Goal: Check status: Check status

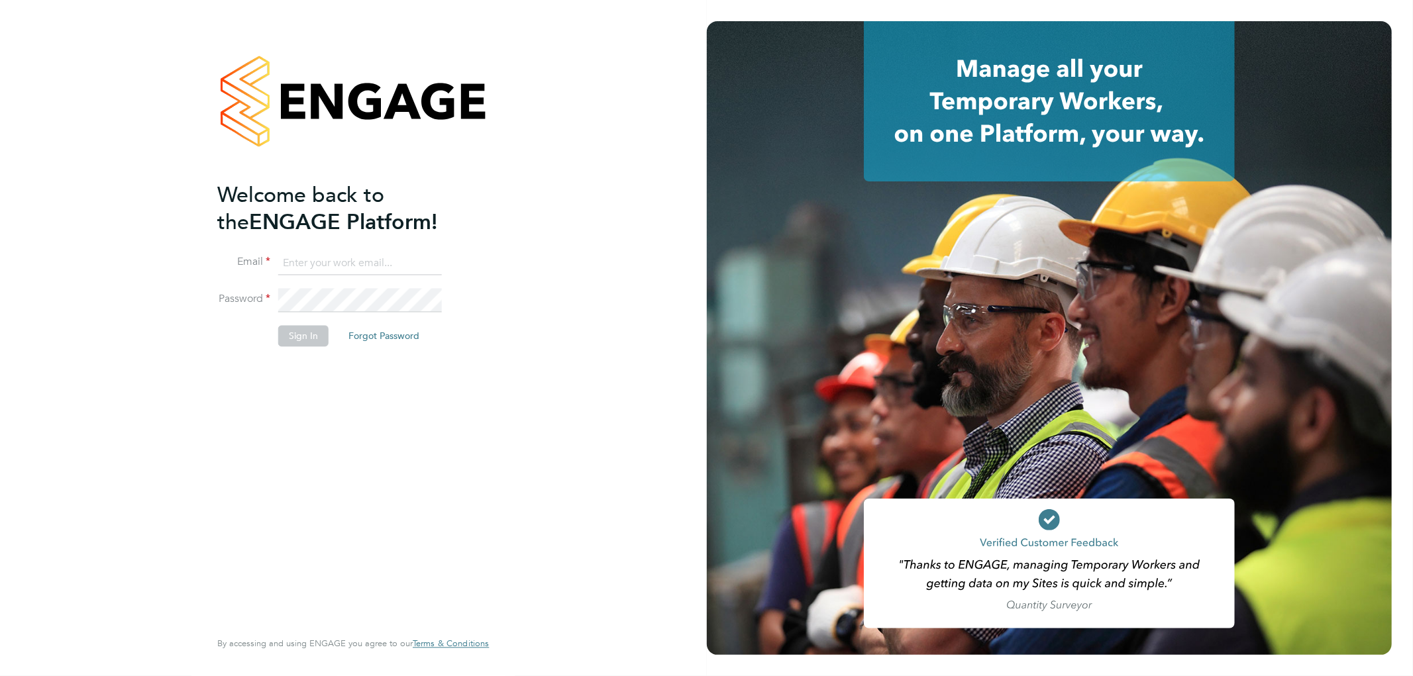
type input "[PERSON_NAME][EMAIL_ADDRESS][DOMAIN_NAME]"
click at [302, 335] on button "Sign In" at bounding box center [303, 336] width 50 height 21
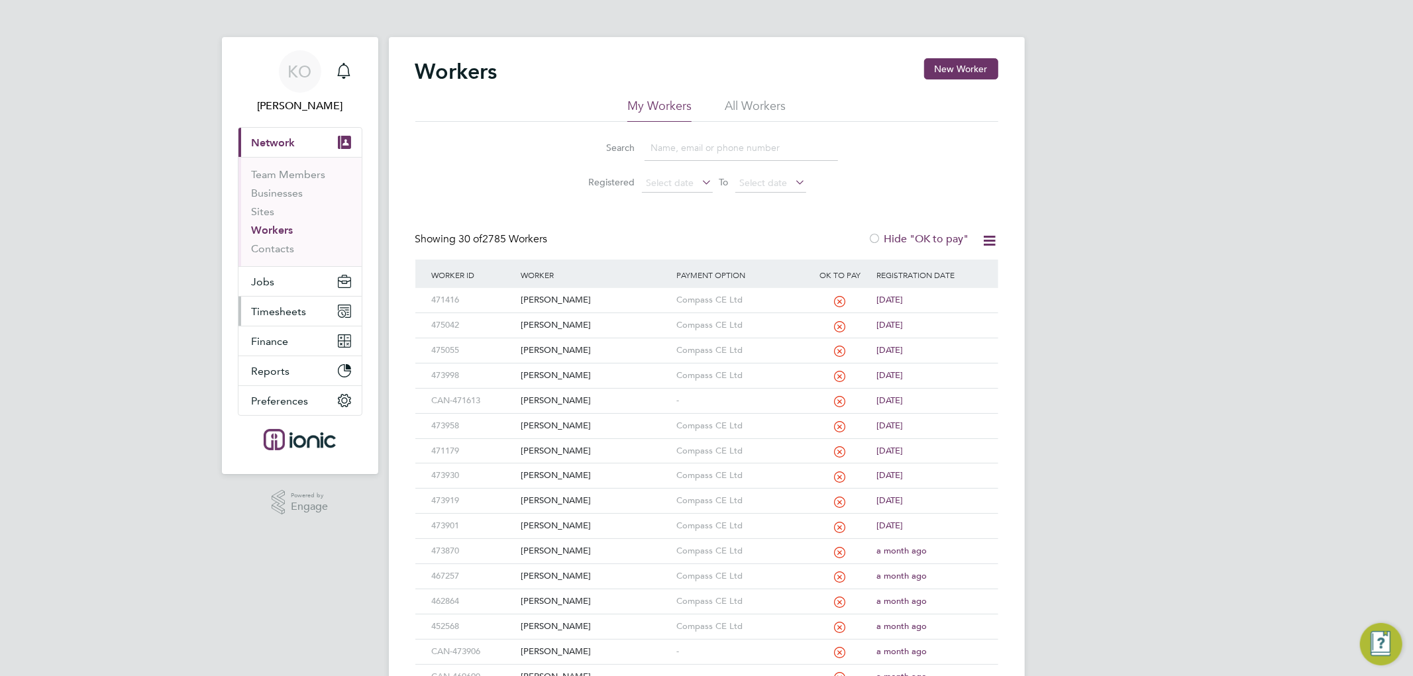
click at [280, 308] on span "Timesheets" at bounding box center [279, 311] width 55 height 13
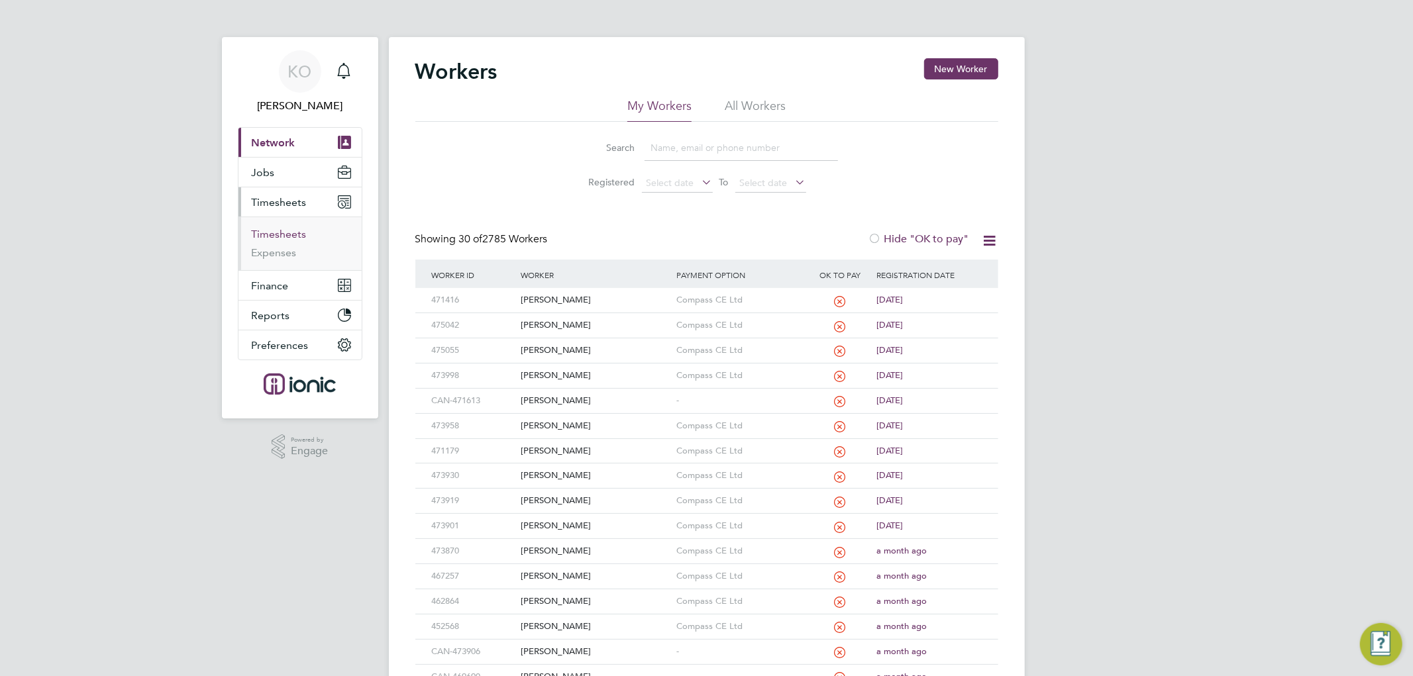
click at [287, 228] on link "Timesheets" at bounding box center [279, 234] width 55 height 13
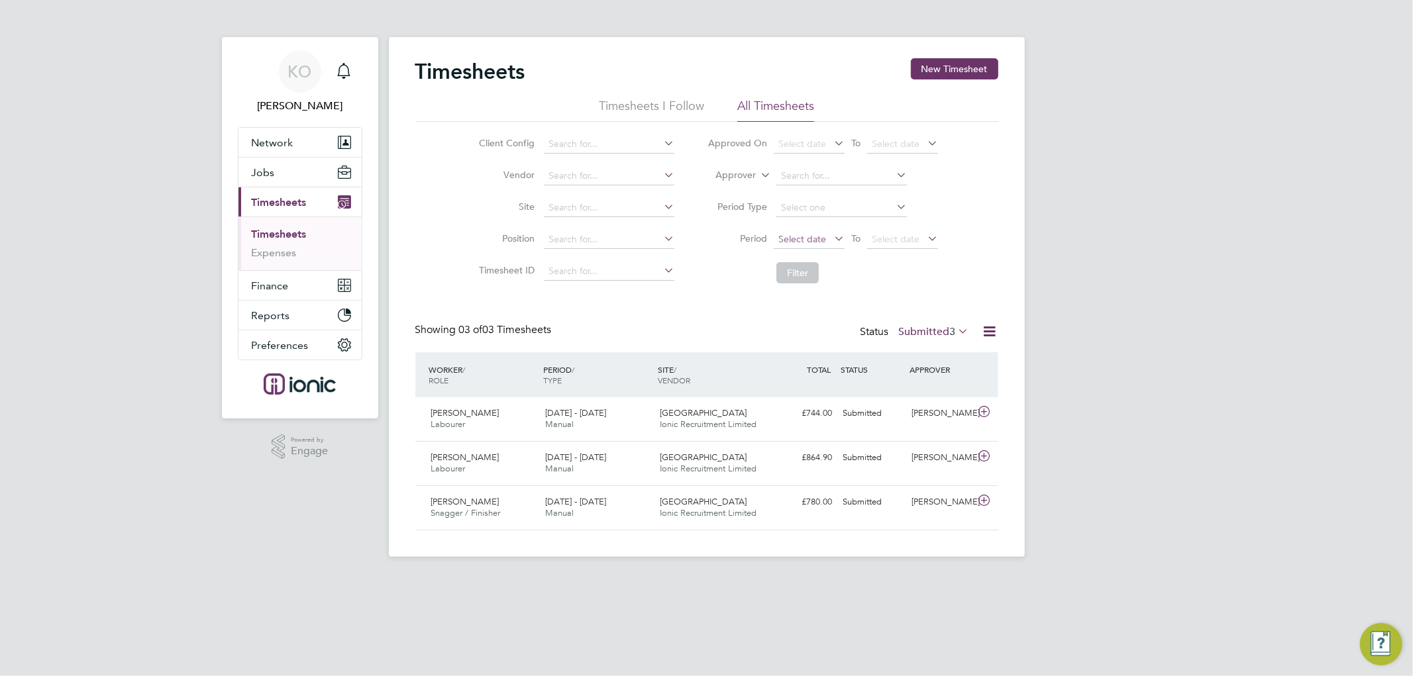
click at [800, 240] on span "Select date" at bounding box center [802, 239] width 48 height 12
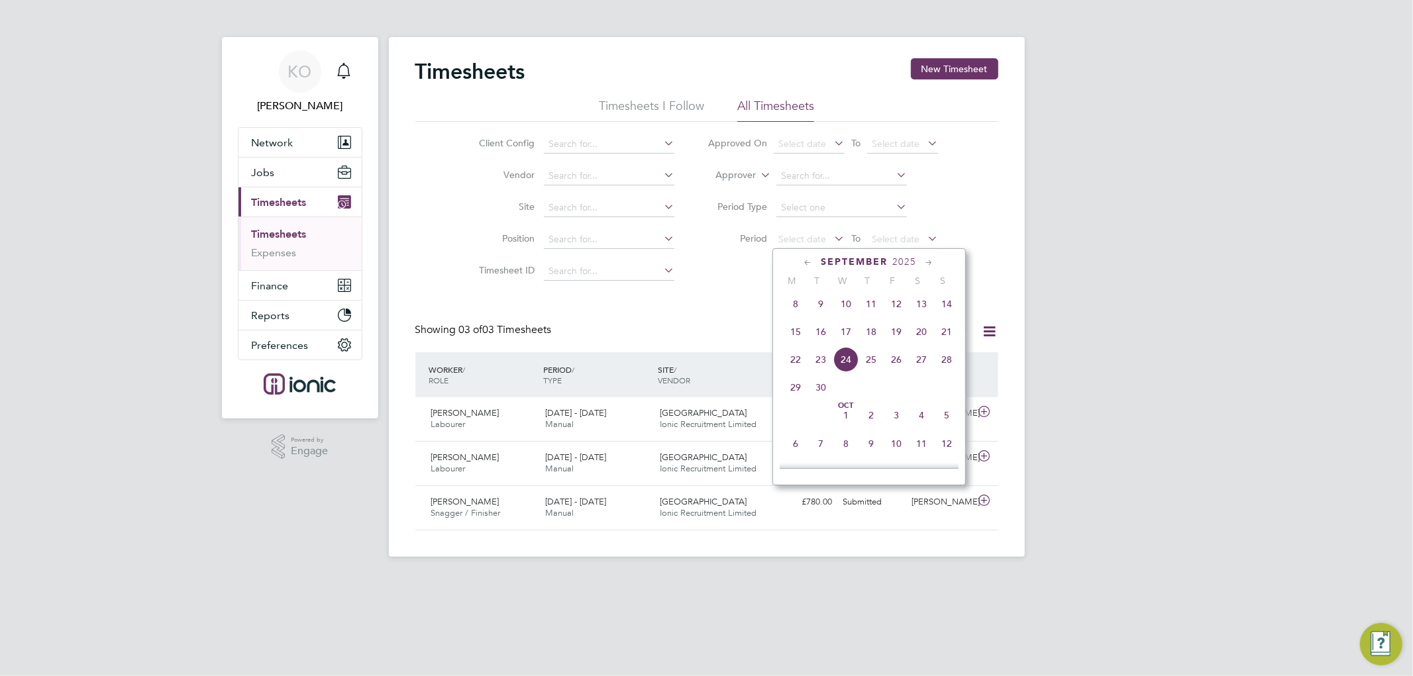
click at [797, 337] on span "15" at bounding box center [795, 331] width 25 height 25
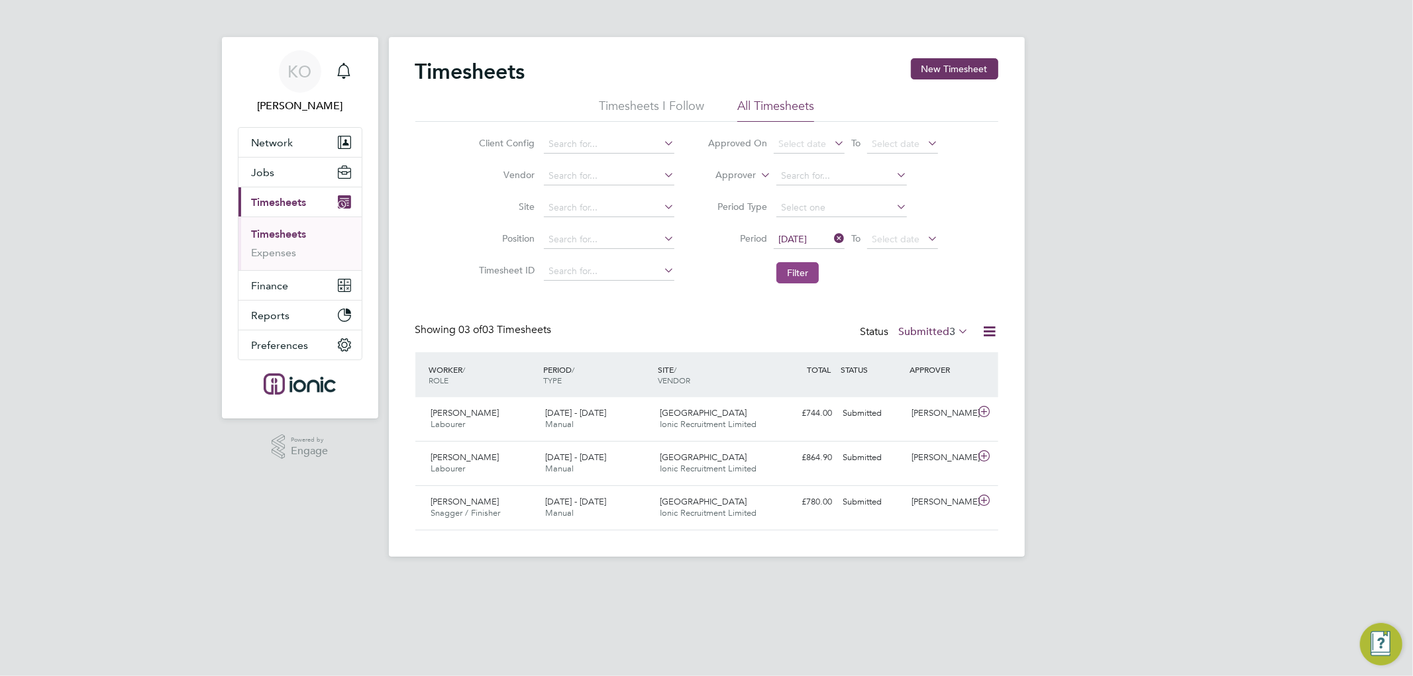
click at [800, 269] on button "Filter" at bounding box center [797, 272] width 42 height 21
click at [926, 327] on label "Submitted 3" at bounding box center [934, 331] width 70 height 13
click at [956, 325] on icon at bounding box center [956, 331] width 0 height 19
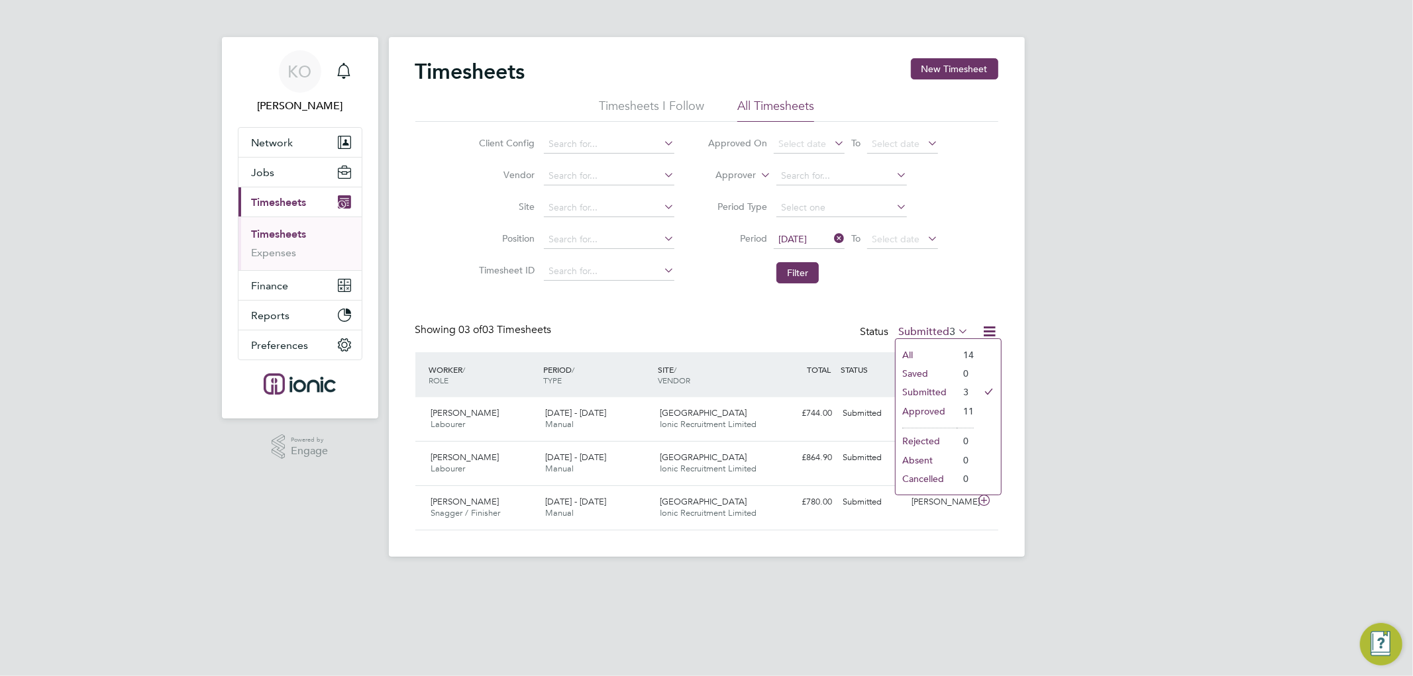
click at [939, 407] on li "Approved" at bounding box center [926, 411] width 61 height 19
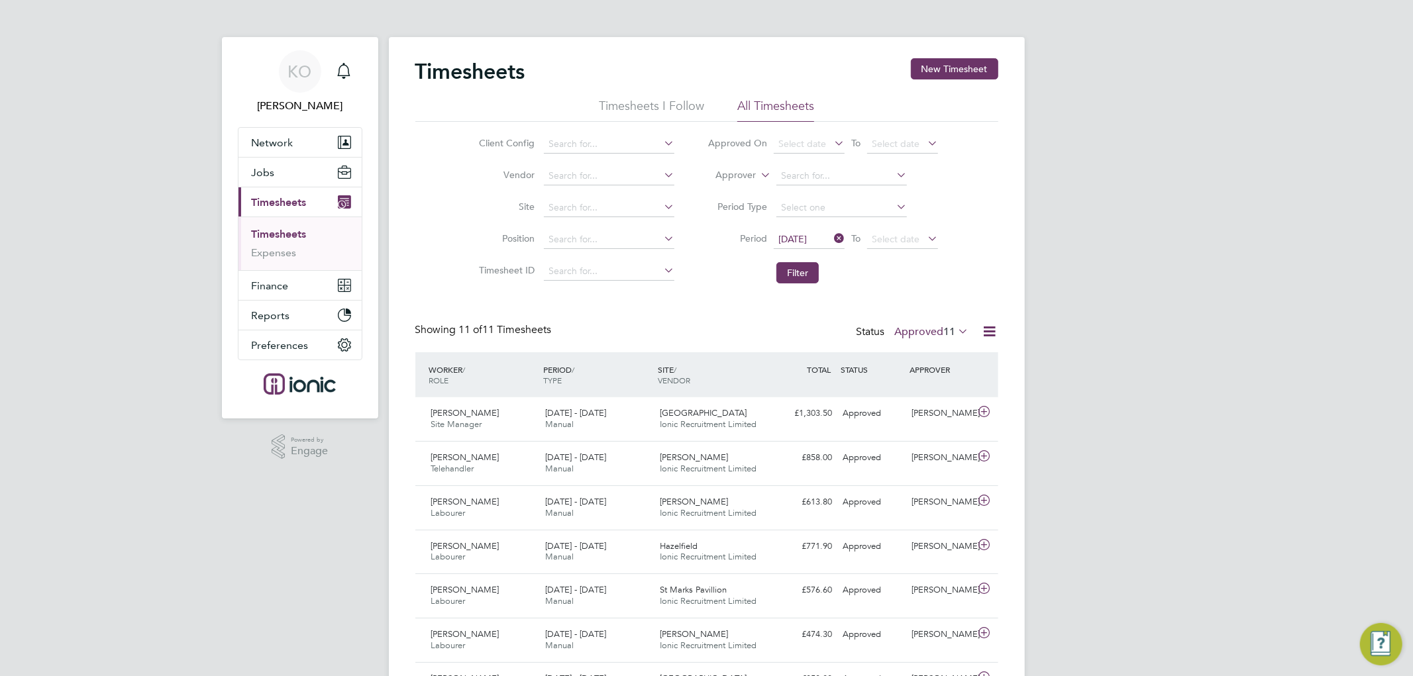
click at [944, 331] on span "11" at bounding box center [950, 331] width 12 height 13
click at [928, 393] on li "Submitted" at bounding box center [924, 392] width 61 height 19
